Goal: Find specific page/section: Find specific page/section

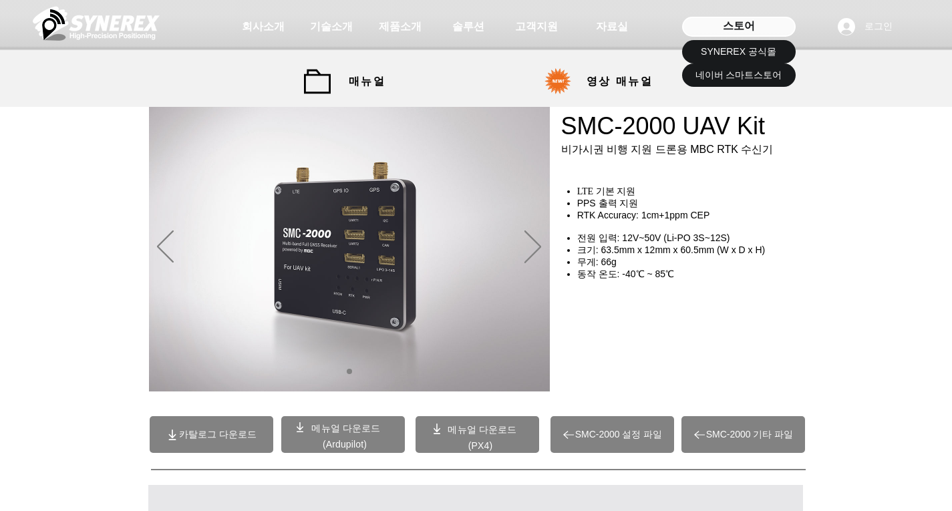
click at [749, 17] on div "스토어" at bounding box center [739, 27] width 114 height 20
click at [749, 47] on span "SYNEREX 공식몰" at bounding box center [739, 51] width 76 height 13
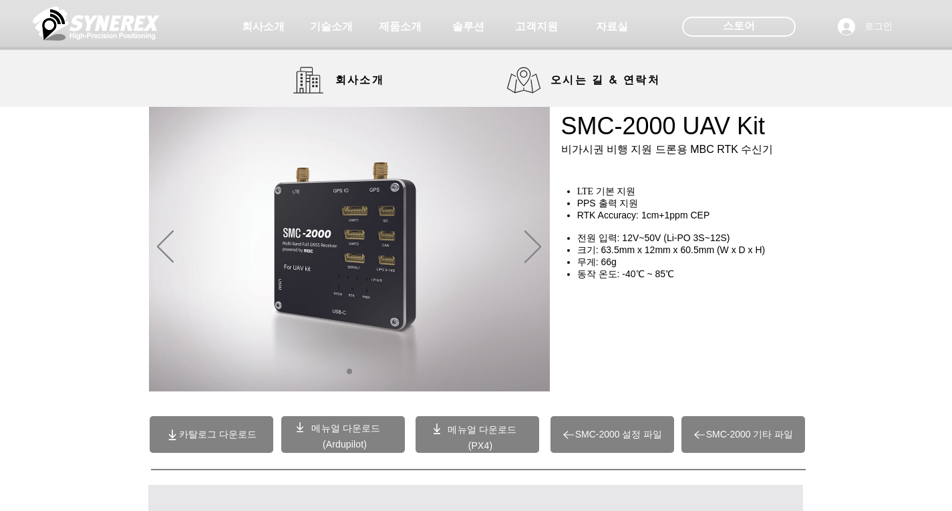
click at [119, 32] on img at bounding box center [96, 23] width 127 height 40
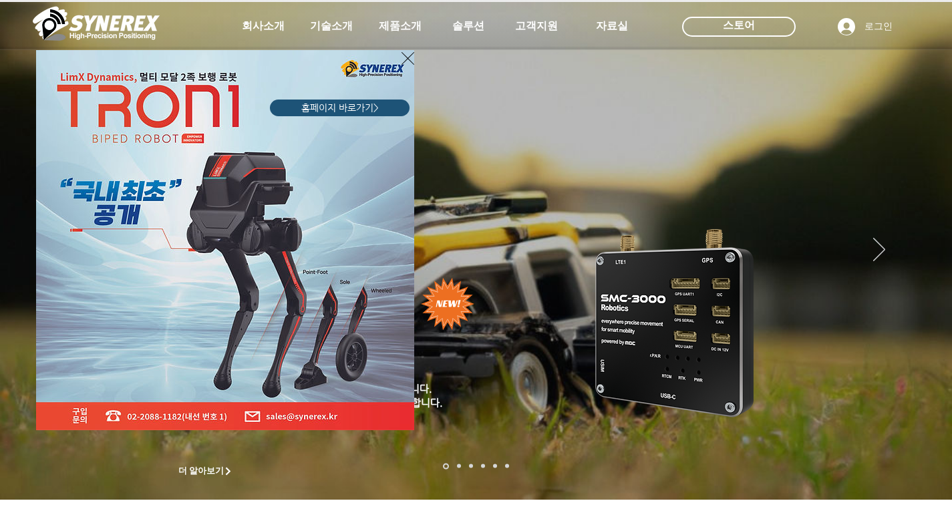
click at [408, 61] on icon "사이트로 돌아가기" at bounding box center [408, 58] width 13 height 17
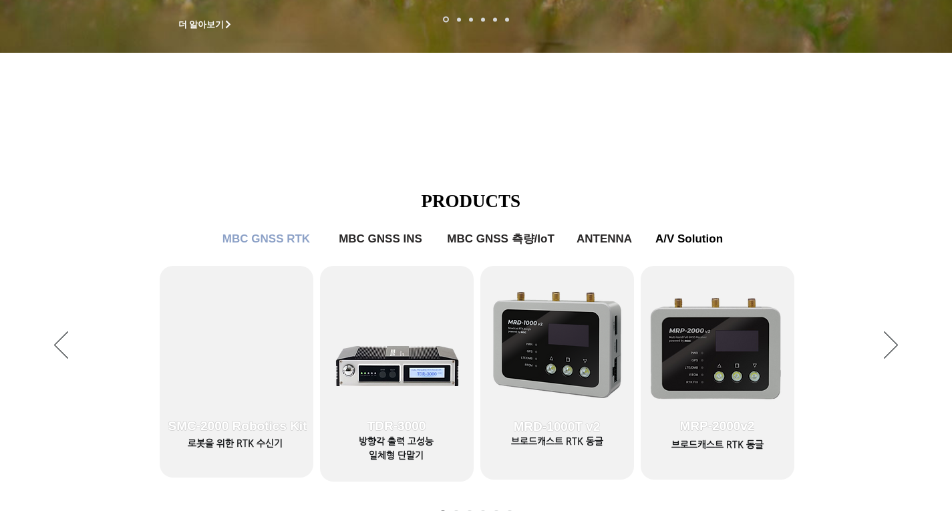
scroll to position [601, 0]
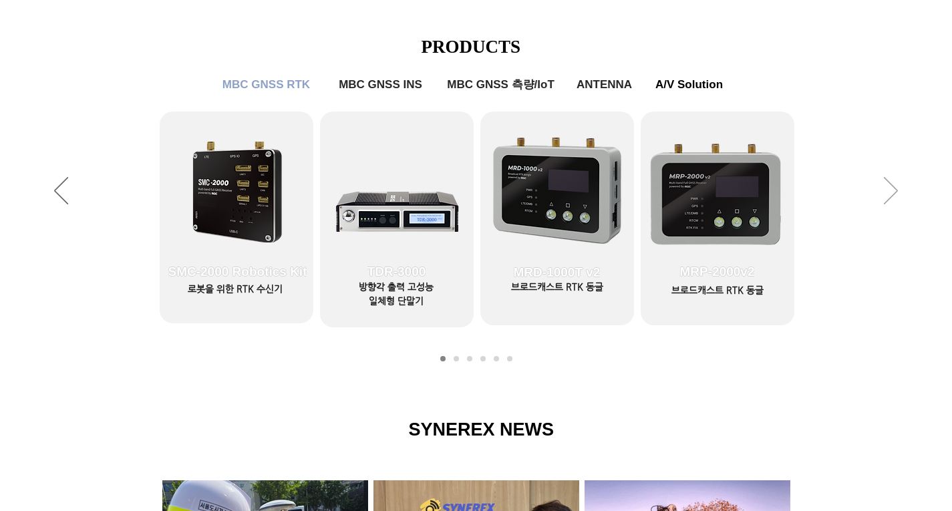
click at [896, 195] on icon "다음" at bounding box center [891, 190] width 14 height 27
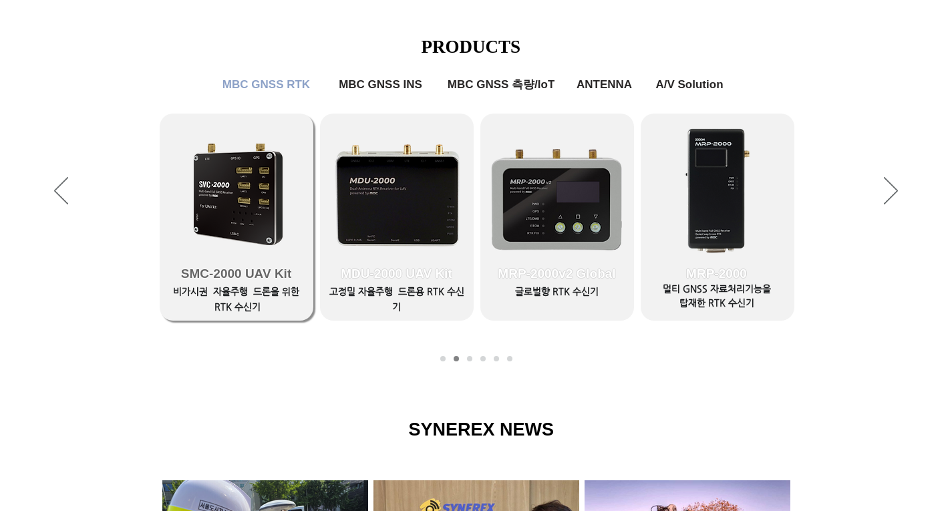
click at [186, 285] on span "SMC-2000 UAV Kit" at bounding box center [237, 274] width 154 height 94
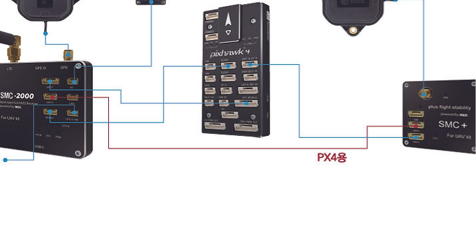
scroll to position [8048, 123]
